Goal: Information Seeking & Learning: Check status

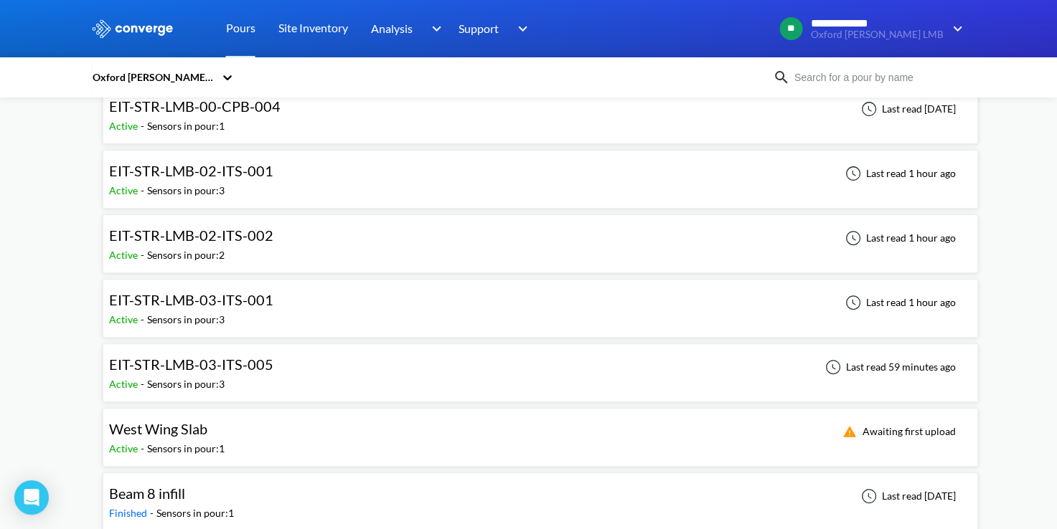
scroll to position [502, 0]
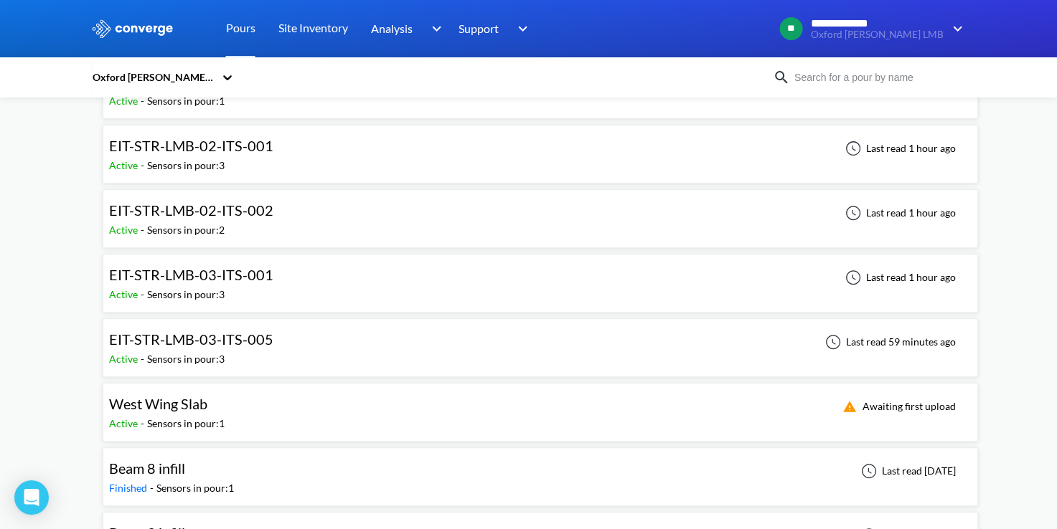
click at [288, 337] on div "EIT-STR-LMB-03-ITS-005 Active - Sensors in pour: 3 Last read 59 minutes ago" at bounding box center [540, 348] width 862 height 46
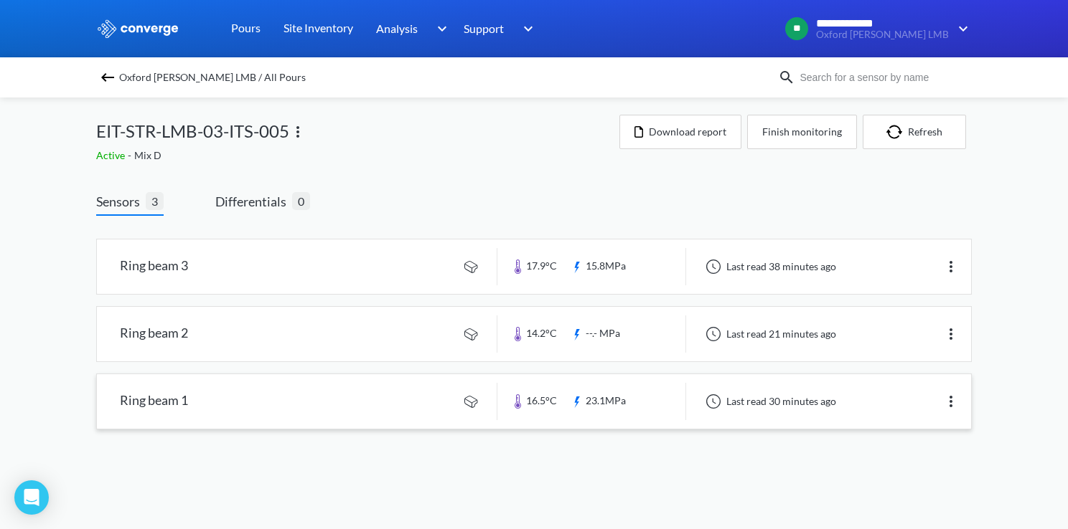
click at [351, 390] on link at bounding box center [534, 402] width 874 height 55
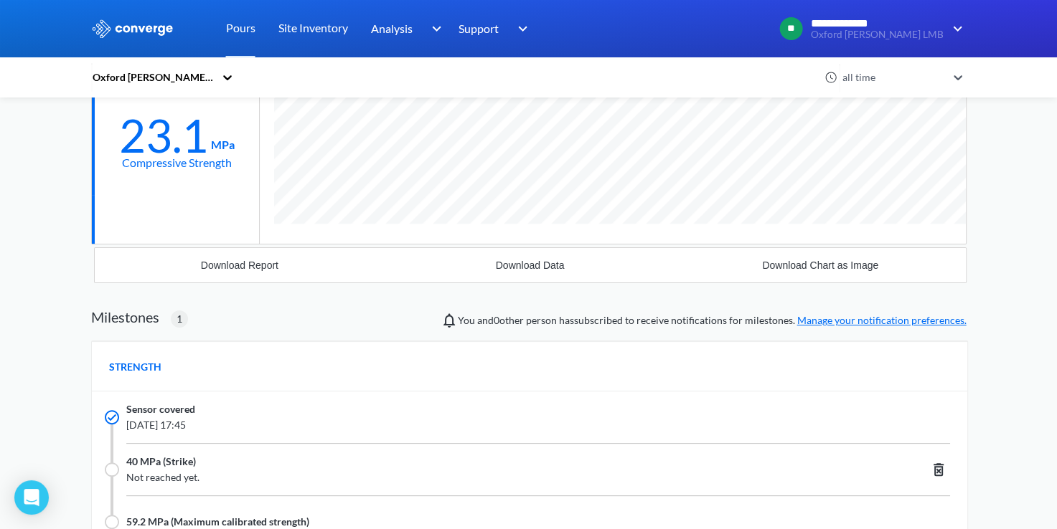
scroll to position [287, 0]
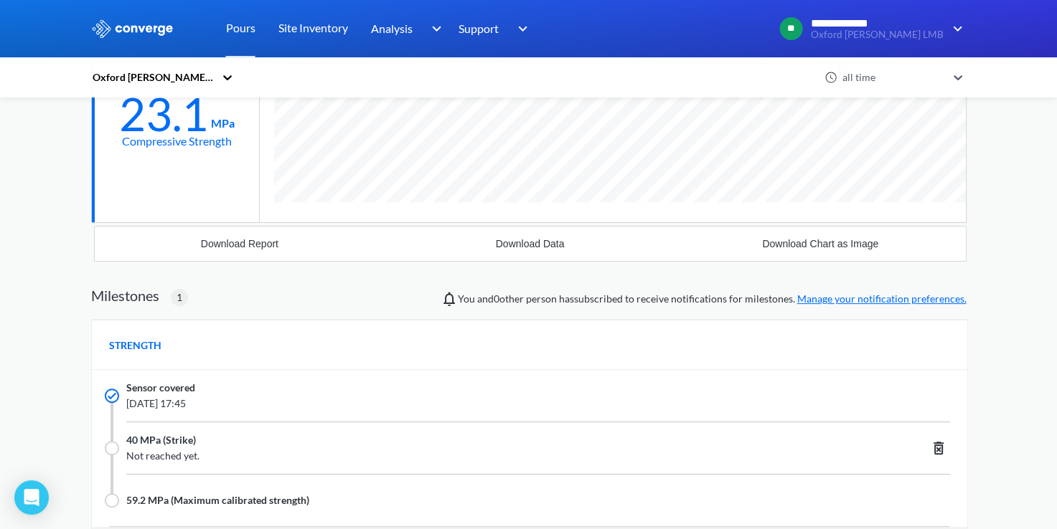
click at [30, 231] on div "**********" at bounding box center [528, 259] width 1057 height 1092
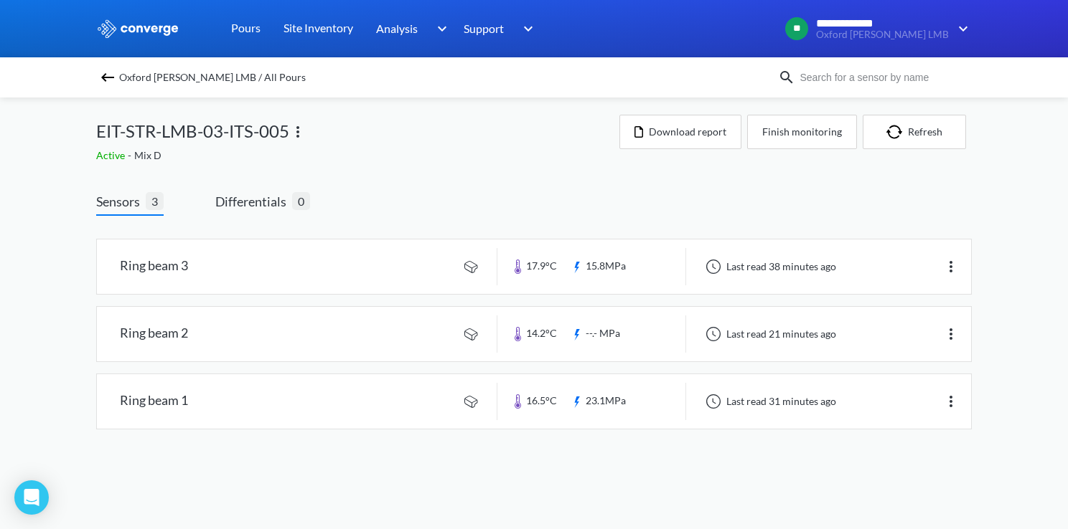
click at [379, 166] on div "Oxford [PERSON_NAME] LMB / All Pours EIT-STR-LMB-03-ITS-005 Active - Mix D Down…" at bounding box center [533, 278] width 875 height 361
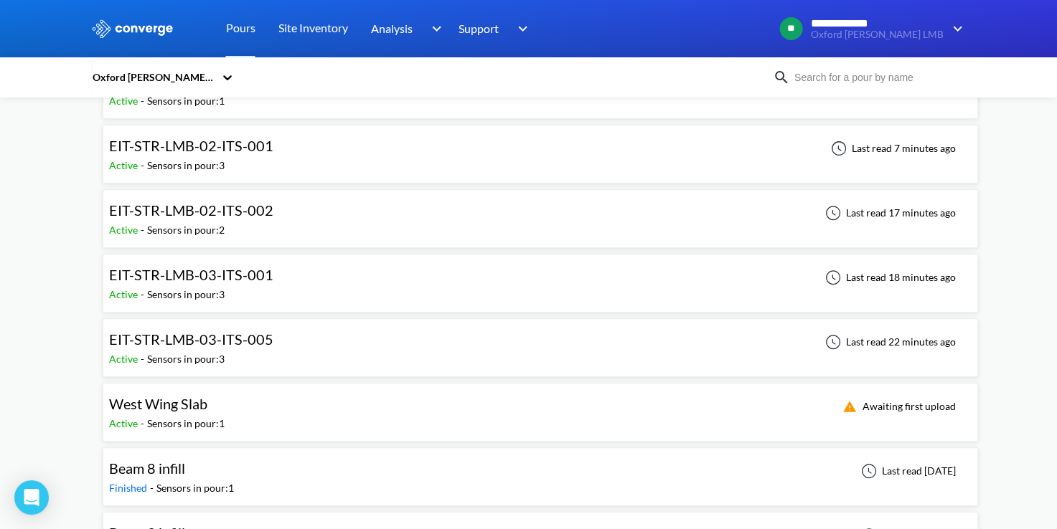
scroll to position [574, 0]
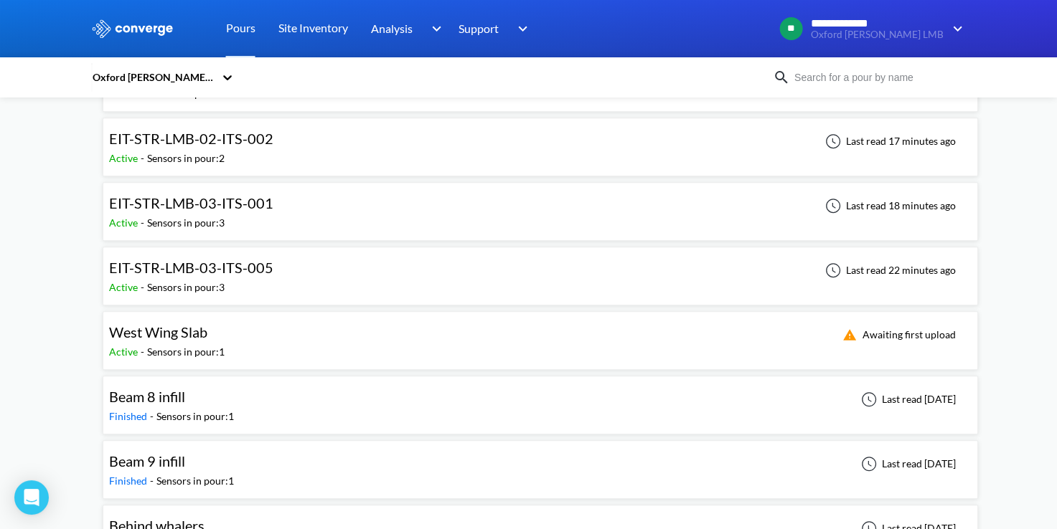
click at [627, 207] on div "EIT-STR-LMB-03-ITS-001 Active - Sensors in pour: 3 Last read 18 minutes ago" at bounding box center [540, 212] width 862 height 46
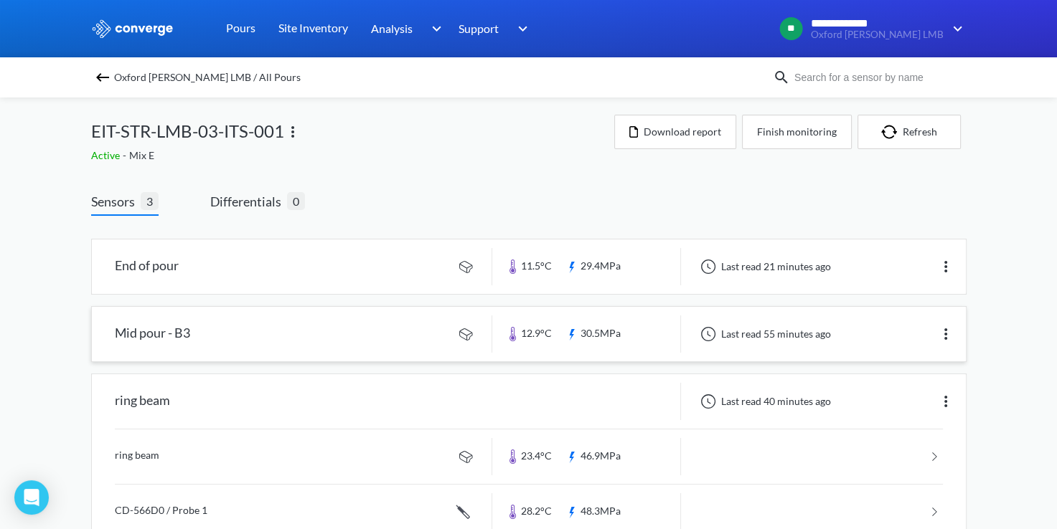
click at [342, 326] on link at bounding box center [529, 334] width 874 height 55
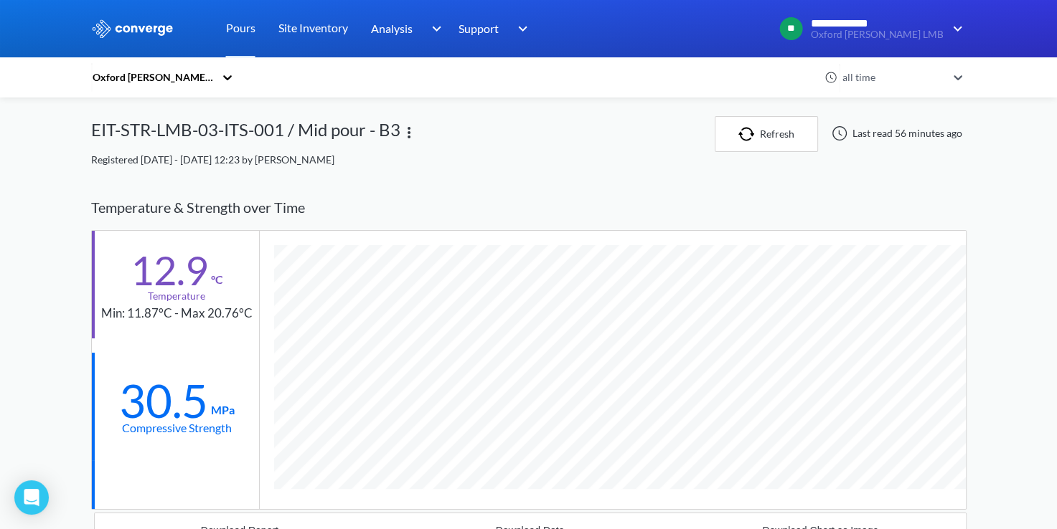
click at [499, 189] on div "Temperature & Strength over Time" at bounding box center [528, 207] width 875 height 45
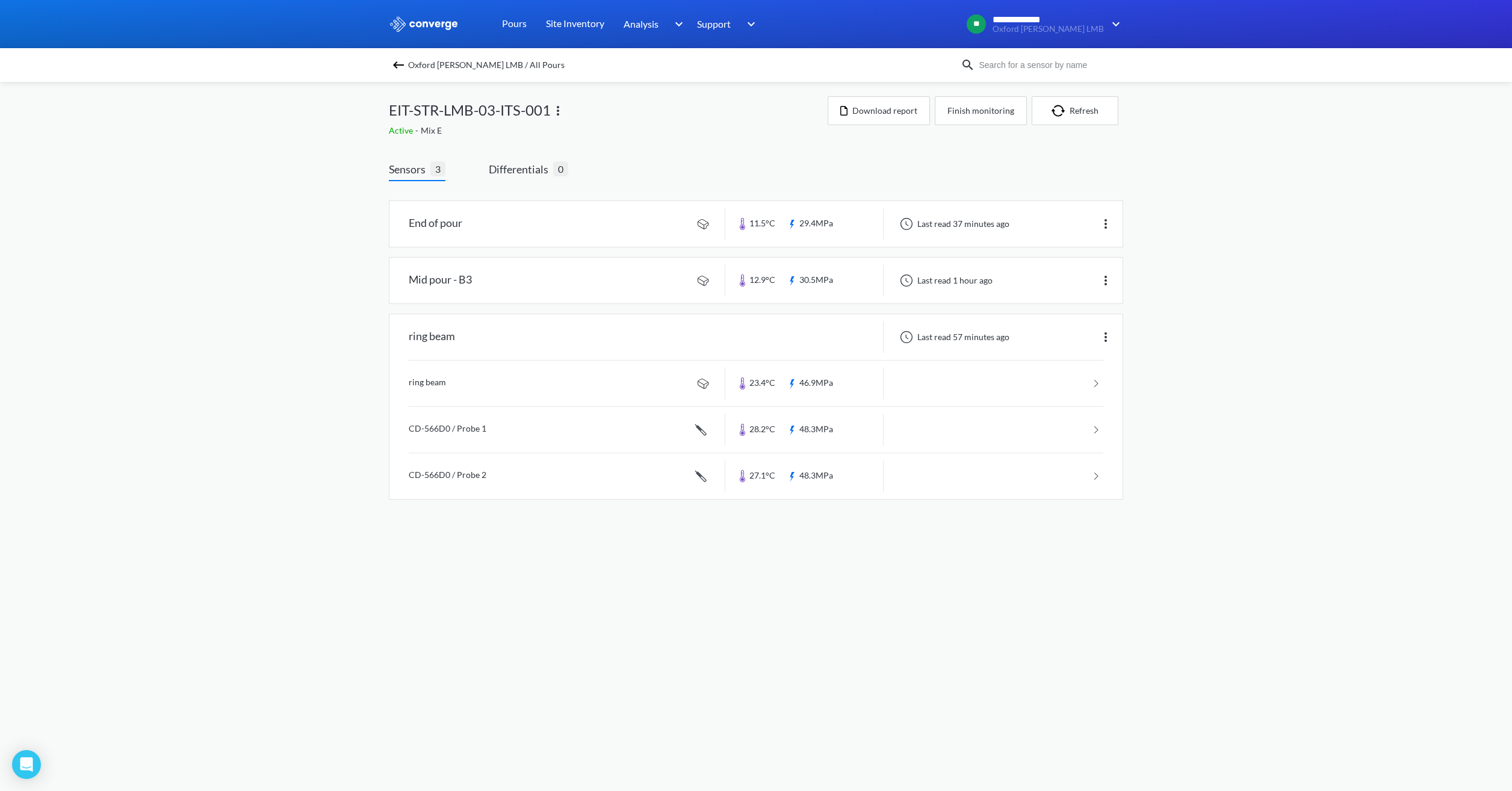
drag, startPoint x: 300, startPoint y: 99, endPoint x: 370, endPoint y: 78, distance: 73.1
click at [304, 97] on div "**********" at bounding box center [756, 262] width 1512 height 523
click at [405, 67] on img at bounding box center [398, 65] width 14 height 14
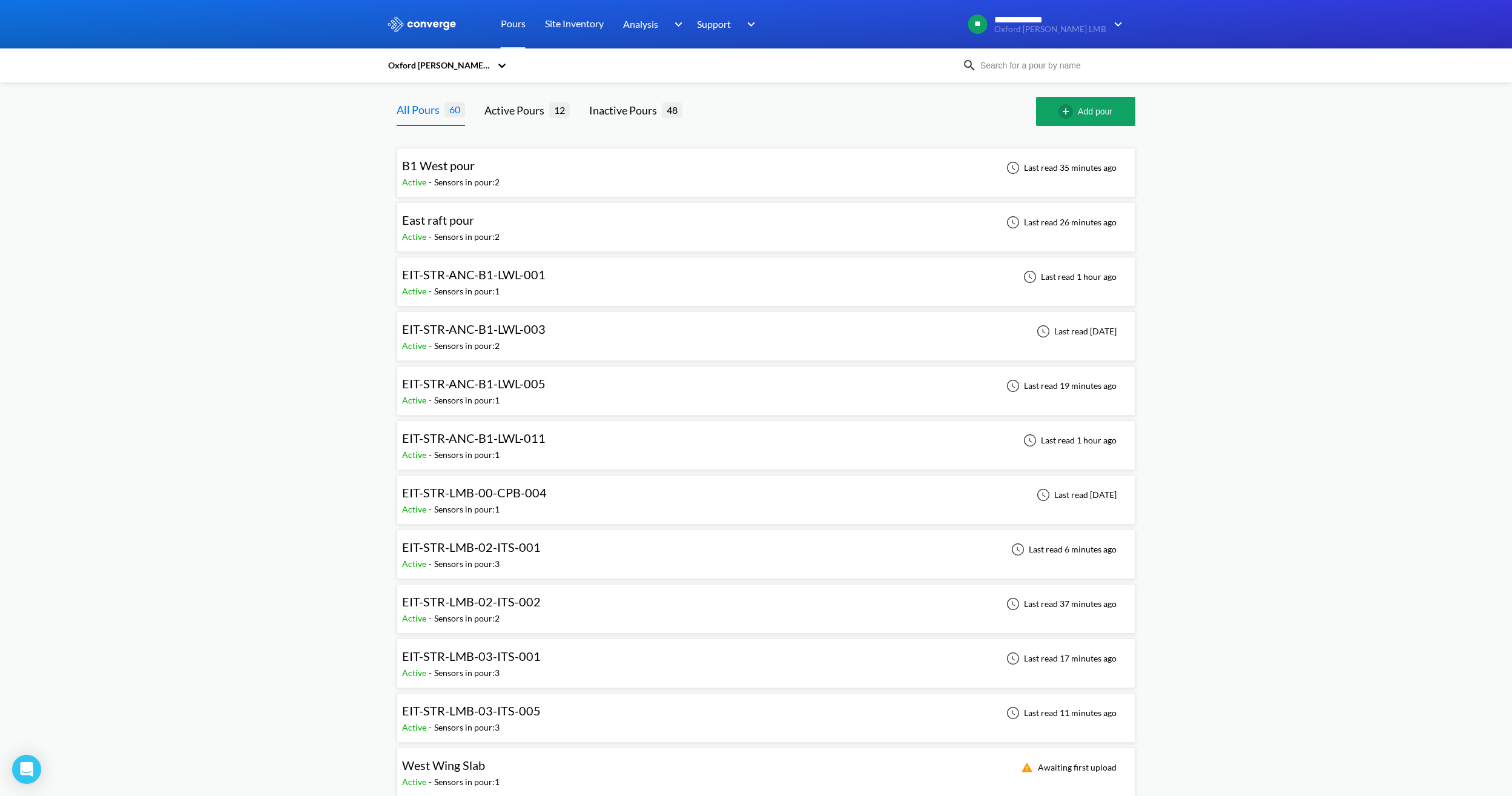
click at [424, 23] on img at bounding box center [421, 24] width 70 height 16
click at [572, 29] on link "Site Inventory" at bounding box center [575, 24] width 59 height 48
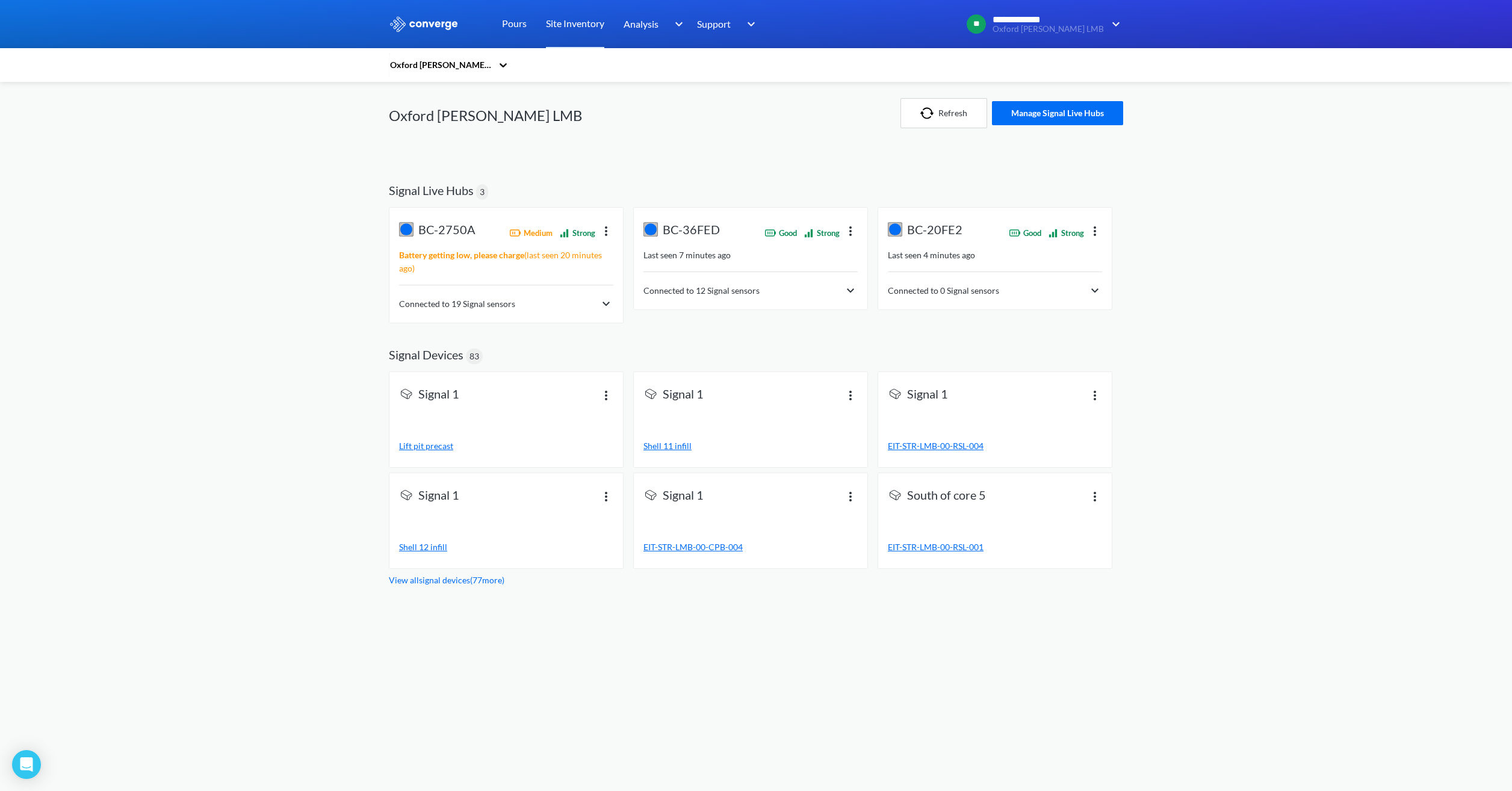
click at [848, 292] on img at bounding box center [850, 290] width 14 height 14
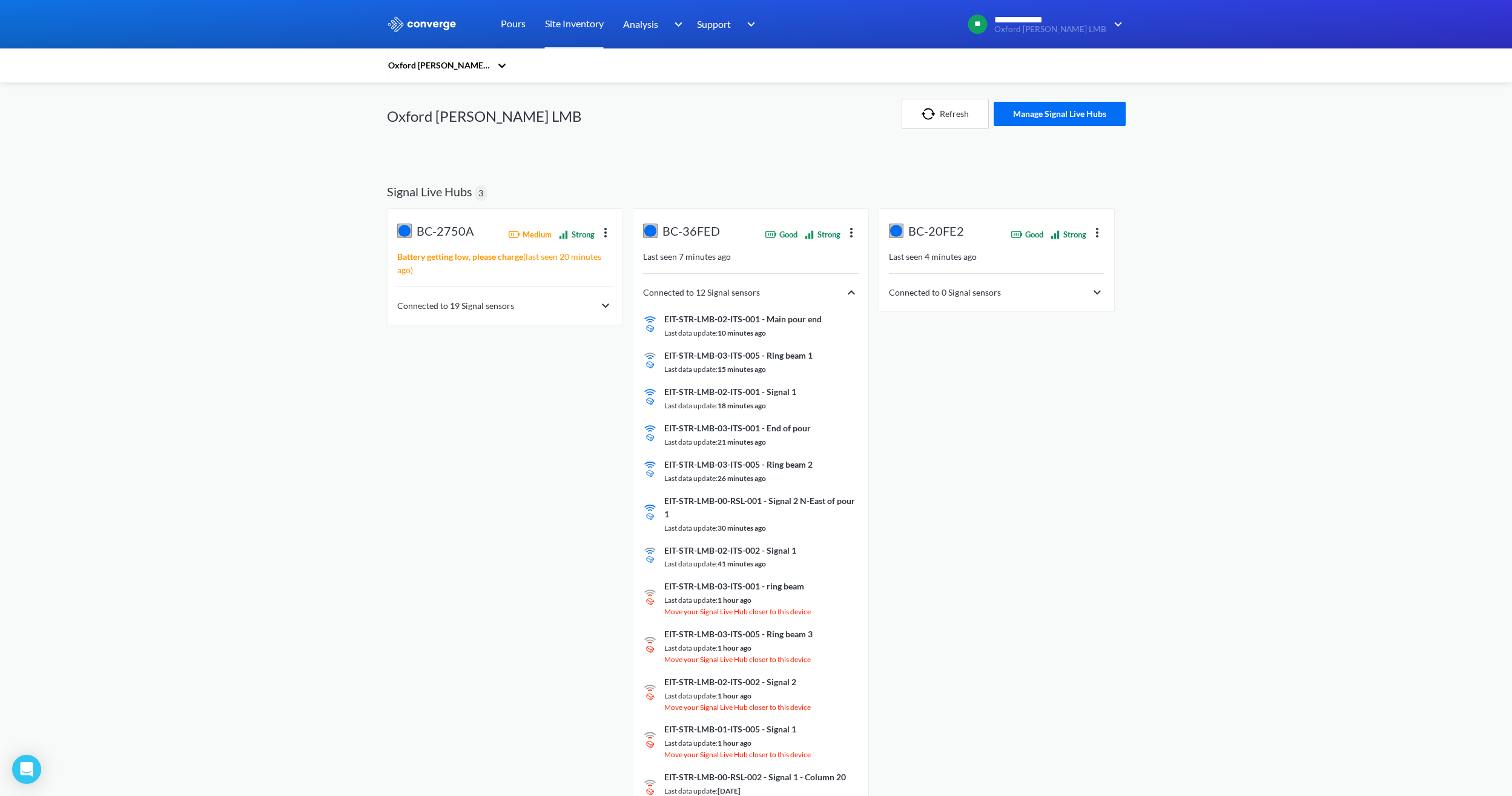
click at [891, 295] on img at bounding box center [1097, 292] width 14 height 14
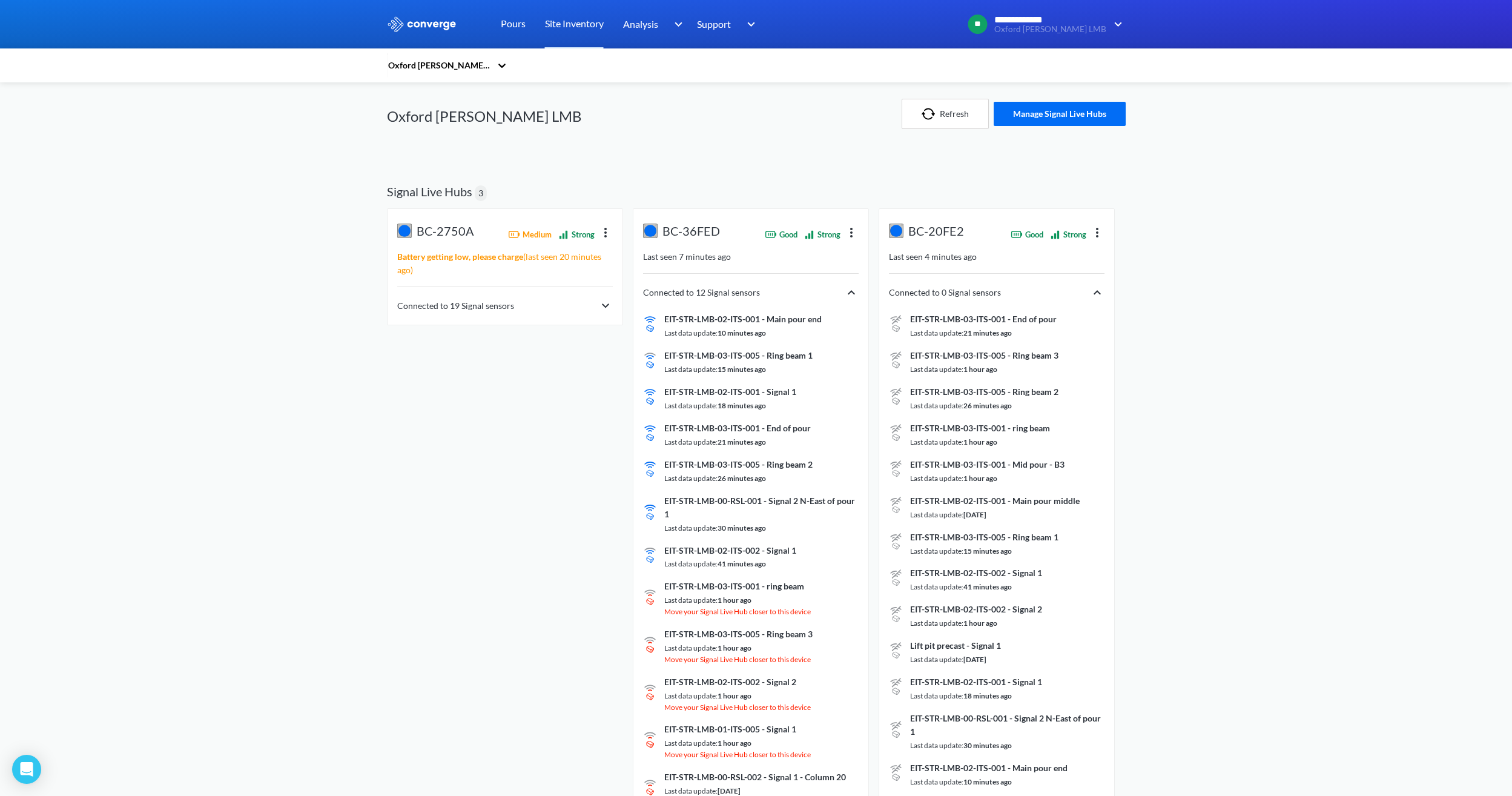
click at [608, 307] on img at bounding box center [605, 306] width 14 height 14
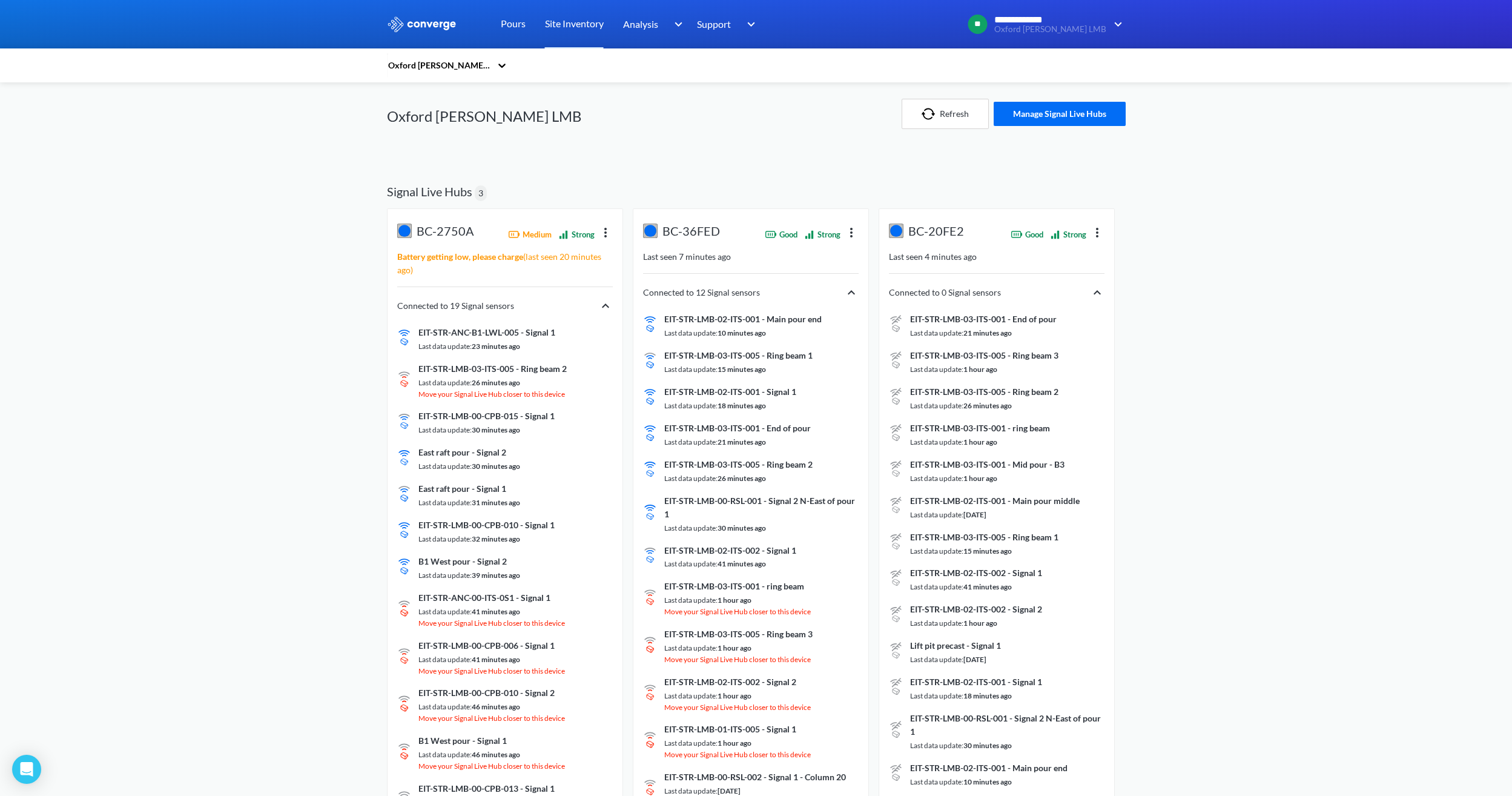
drag, startPoint x: 626, startPoint y: 121, endPoint x: 618, endPoint y: 108, distance: 15.3
click at [626, 121] on div "Oxford [PERSON_NAME] LMB" at bounding box center [564, 114] width 355 height 63
click at [509, 27] on link "Pours" at bounding box center [512, 24] width 24 height 48
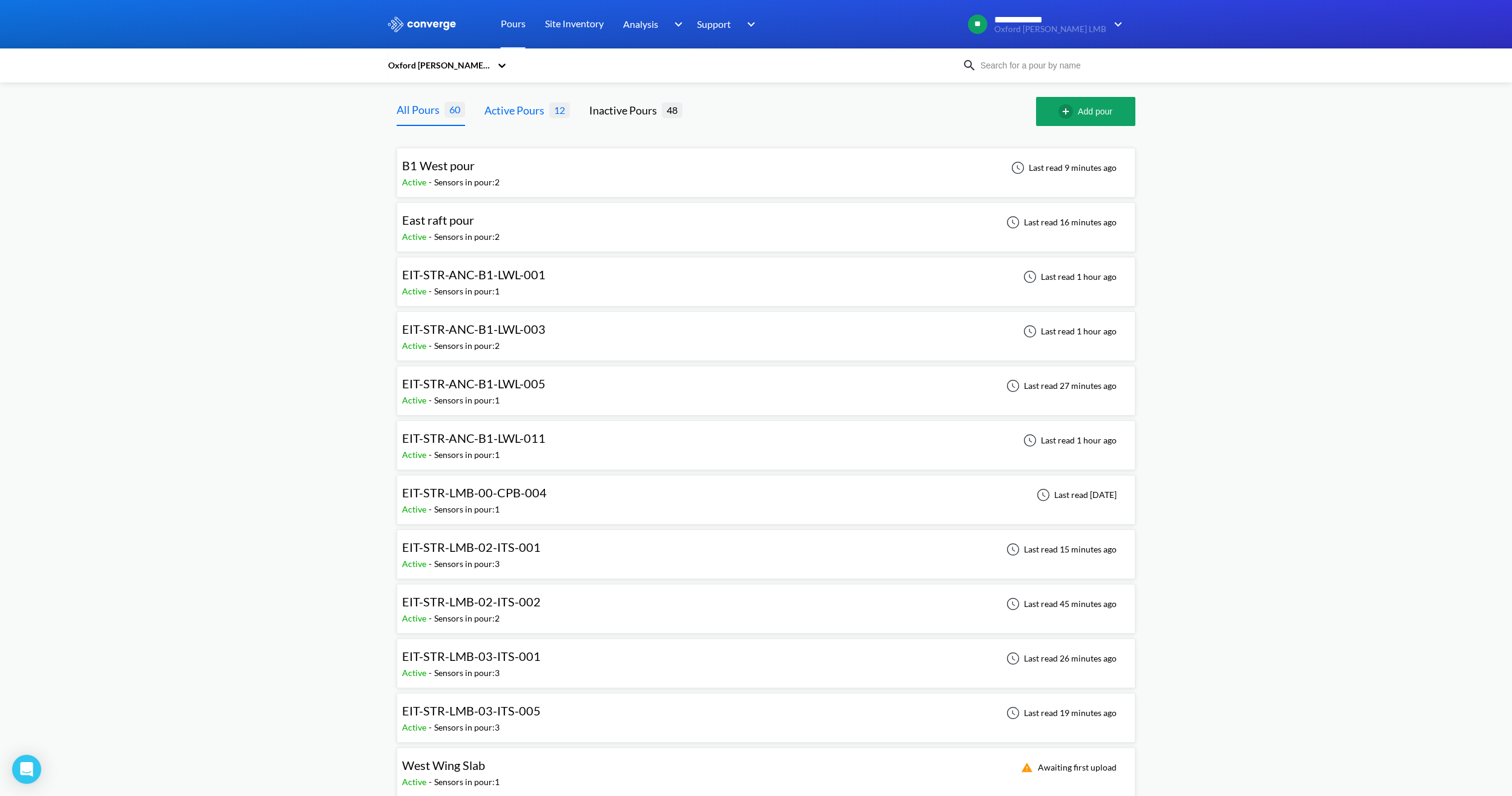
click at [518, 106] on div "Active Pours" at bounding box center [517, 111] width 65 height 17
click at [534, 447] on span "EIT-STR-LMB-03-ITS-001" at bounding box center [471, 655] width 138 height 14
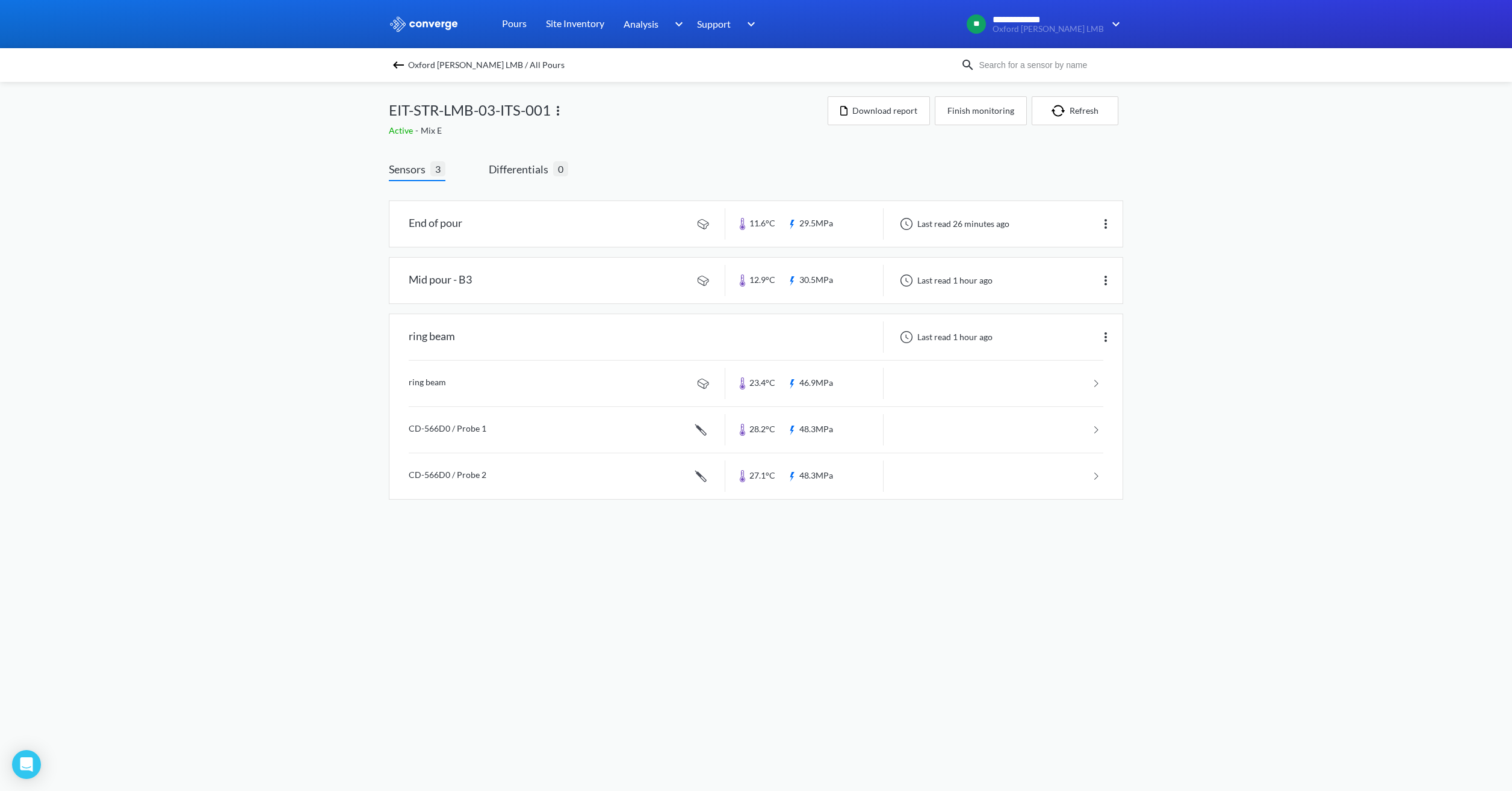
click at [676, 444] on body "**********" at bounding box center [756, 395] width 1512 height 791
click at [886, 108] on button "Refresh" at bounding box center [1075, 111] width 86 height 29
click at [580, 28] on link "Site Inventory" at bounding box center [576, 23] width 59 height 48
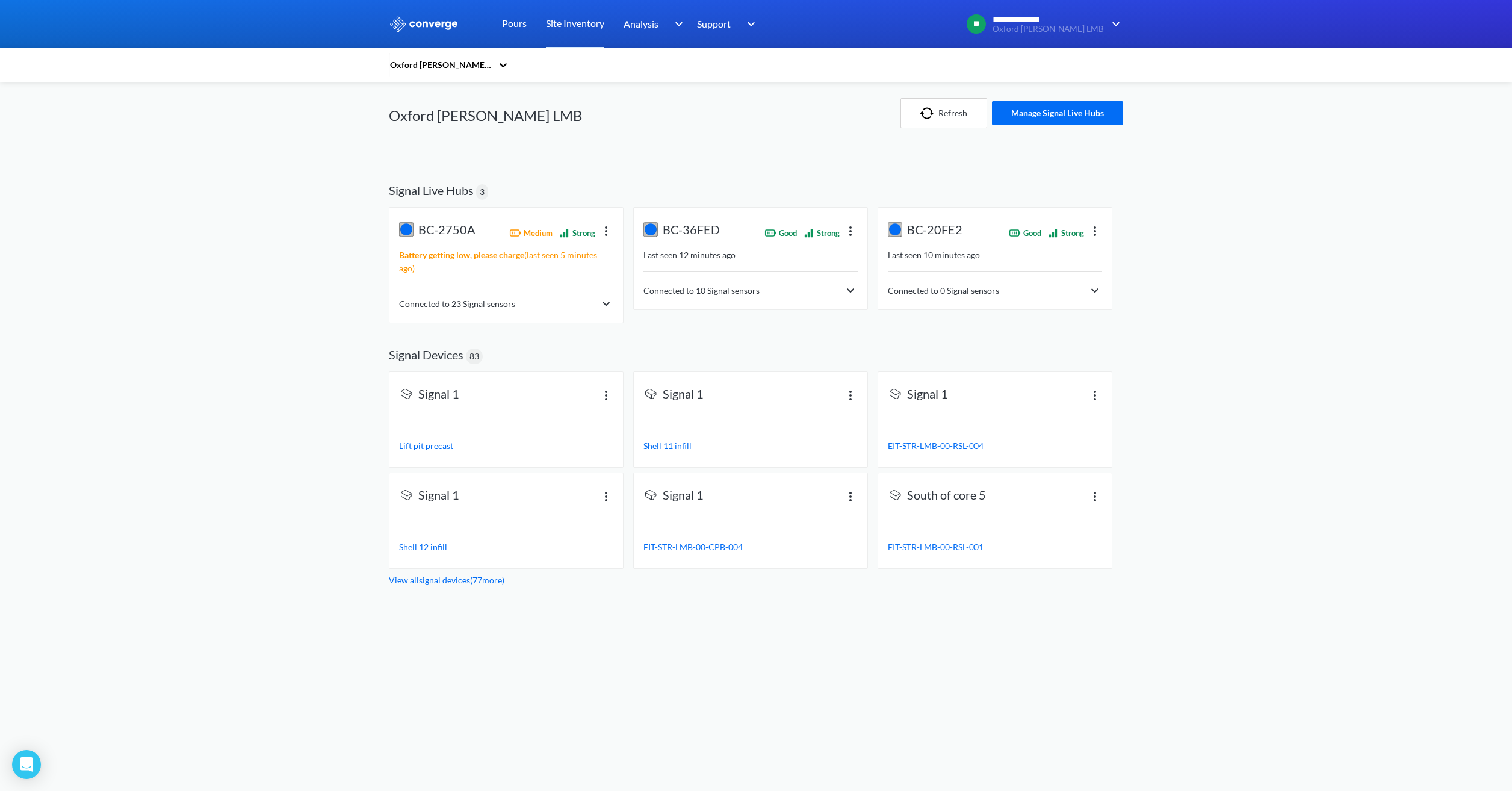
click at [847, 289] on img at bounding box center [850, 290] width 14 height 14
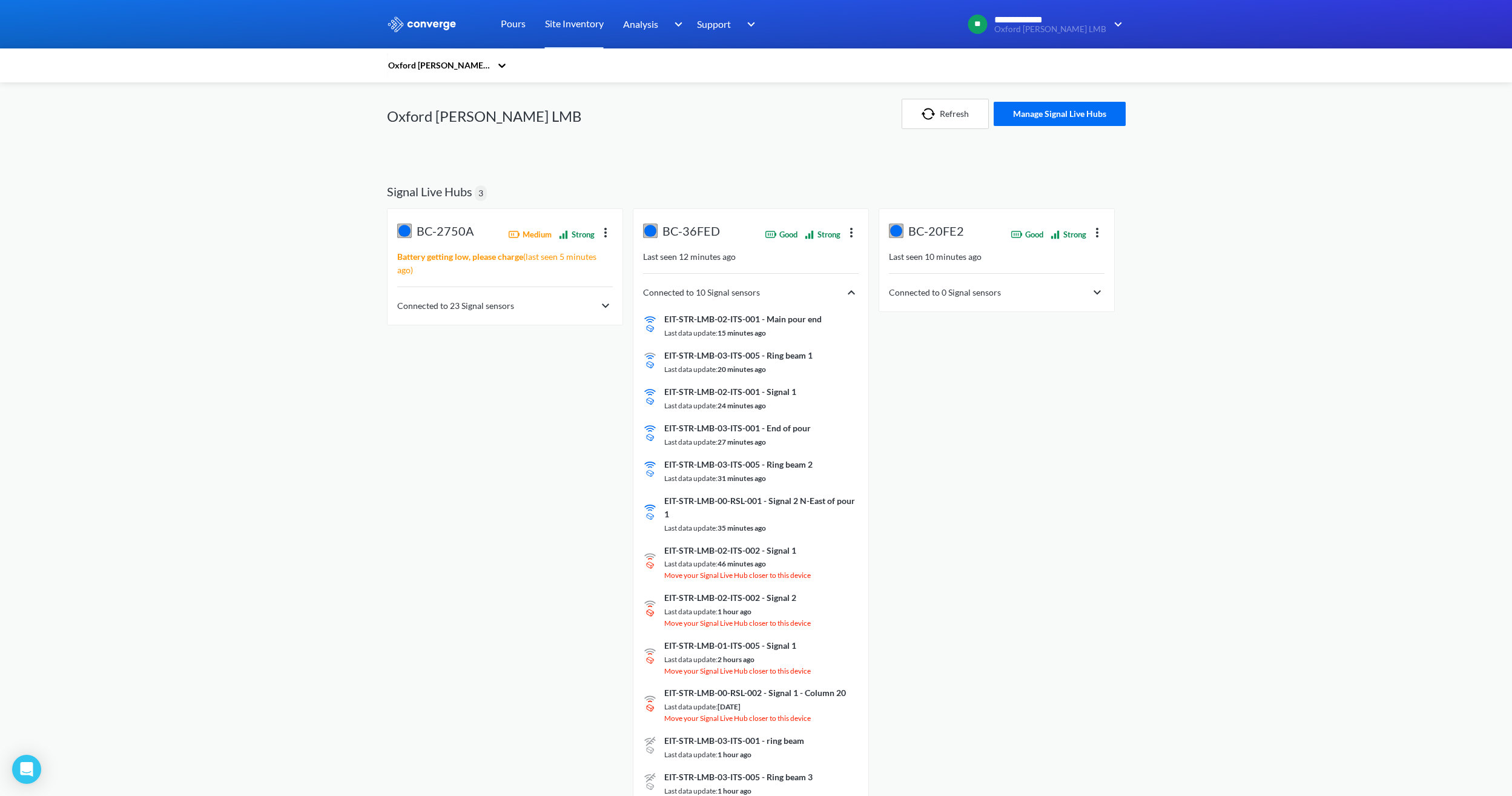
click at [891, 295] on img at bounding box center [1097, 292] width 14 height 14
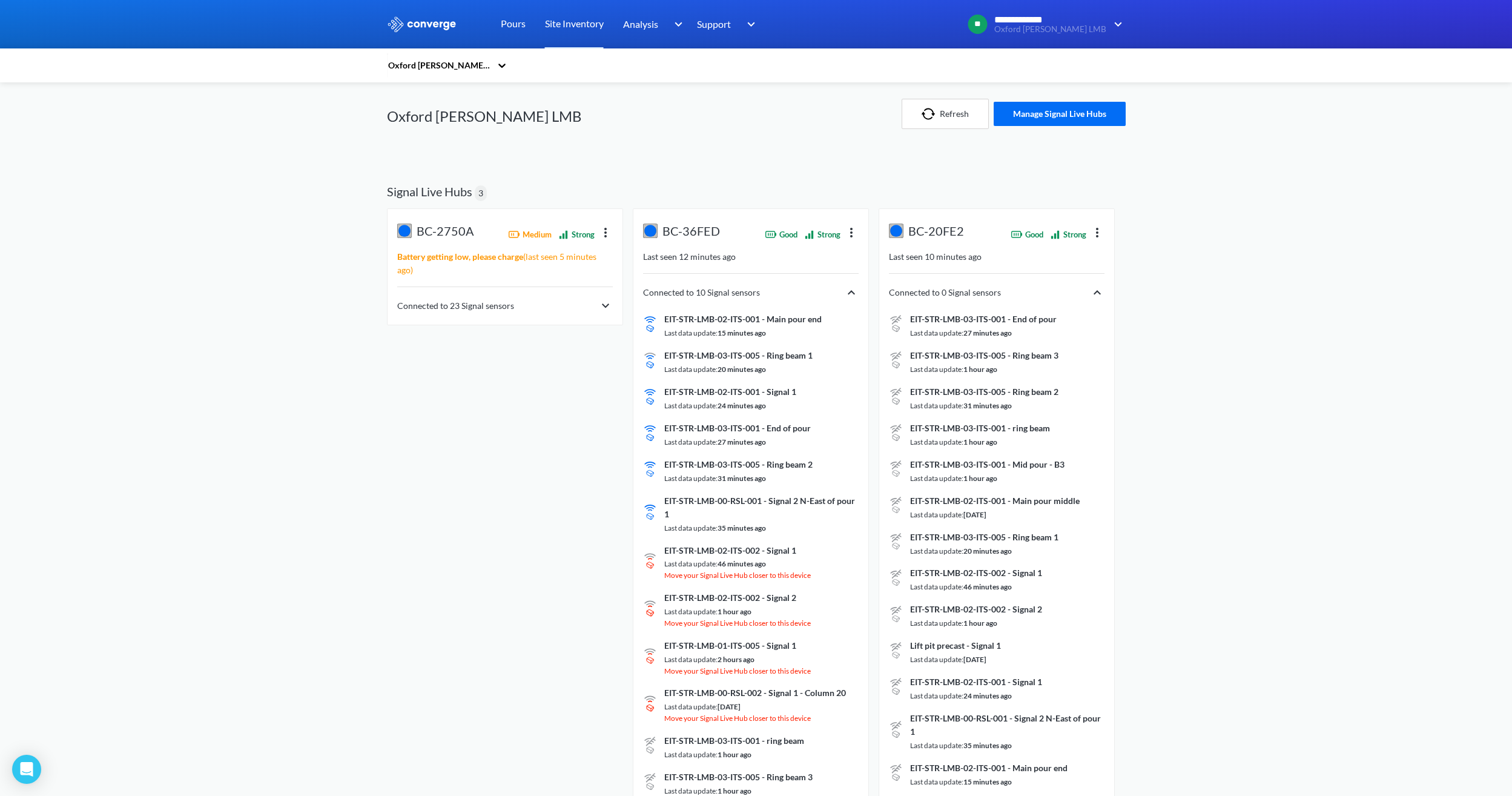
click at [614, 309] on div "BC-2750A Medium Strong Battery getting low, please charge ( last seen 5 minutes…" at bounding box center [505, 267] width 235 height 116
click at [609, 309] on img at bounding box center [605, 306] width 14 height 14
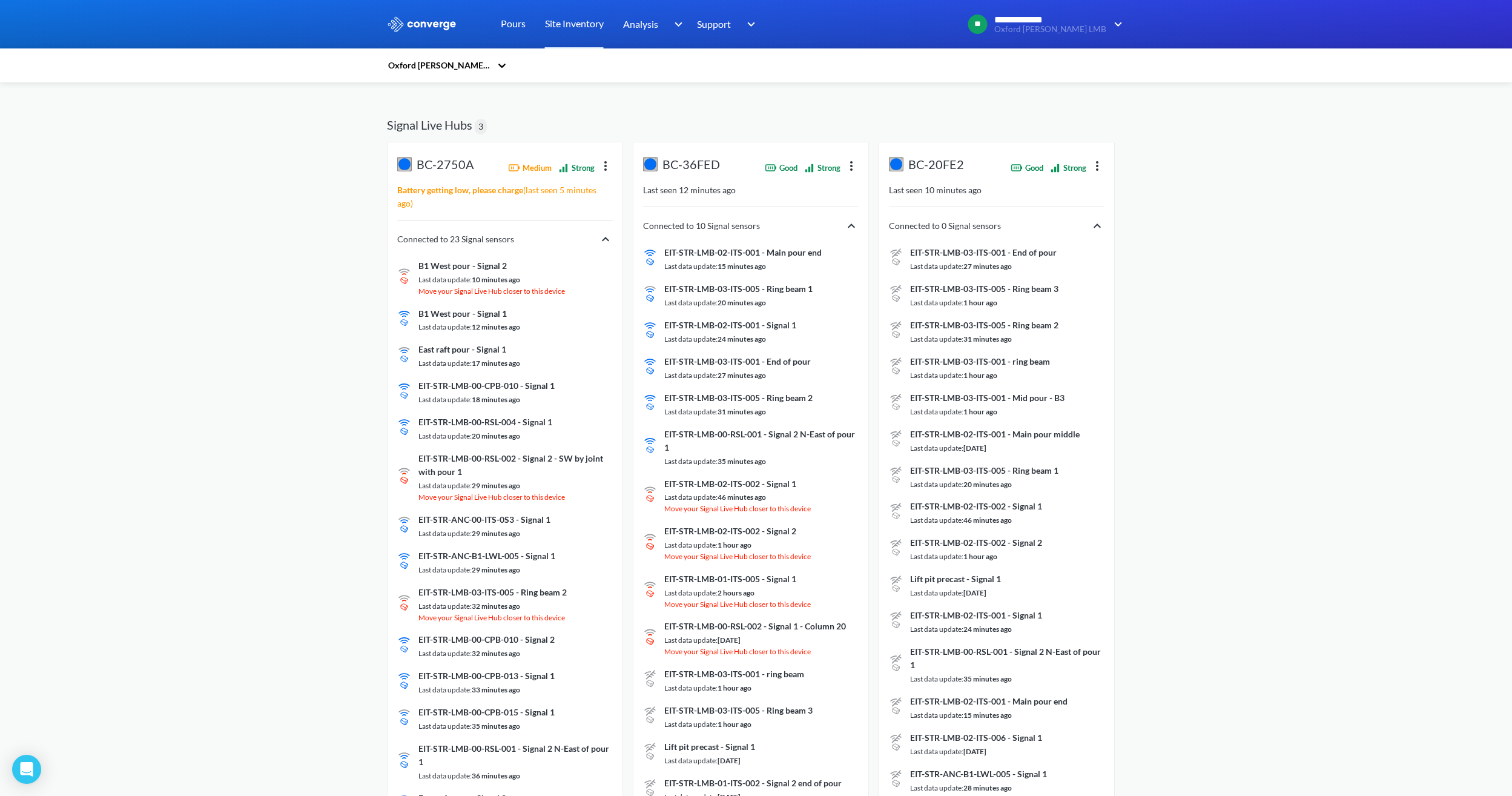
scroll to position [121, 0]
